Goal: Information Seeking & Learning: Learn about a topic

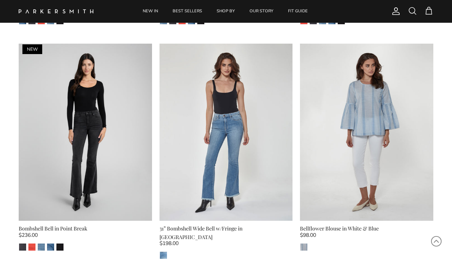
scroll to position [718, 0]
click at [62, 244] on img "Stallion" at bounding box center [59, 247] width 7 height 7
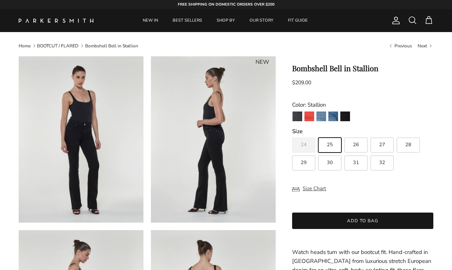
click at [296, 117] on img "Point Break" at bounding box center [297, 117] width 10 height 10
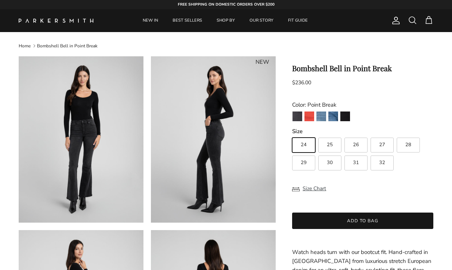
click at [346, 117] on img "Stallion" at bounding box center [345, 117] width 10 height 10
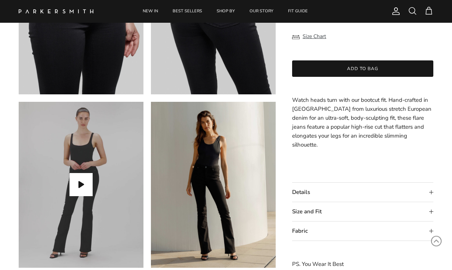
scroll to position [484, 0]
click at [431, 192] on summary "Details" at bounding box center [362, 192] width 141 height 19
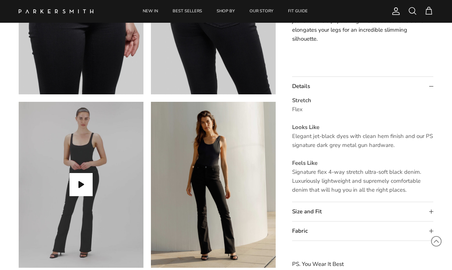
click at [433, 211] on summary "Size and Fit" at bounding box center [362, 211] width 141 height 19
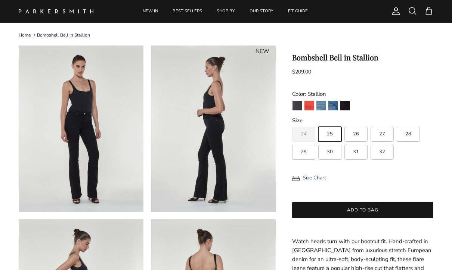
scroll to position [0, 0]
